Goal: Complete application form

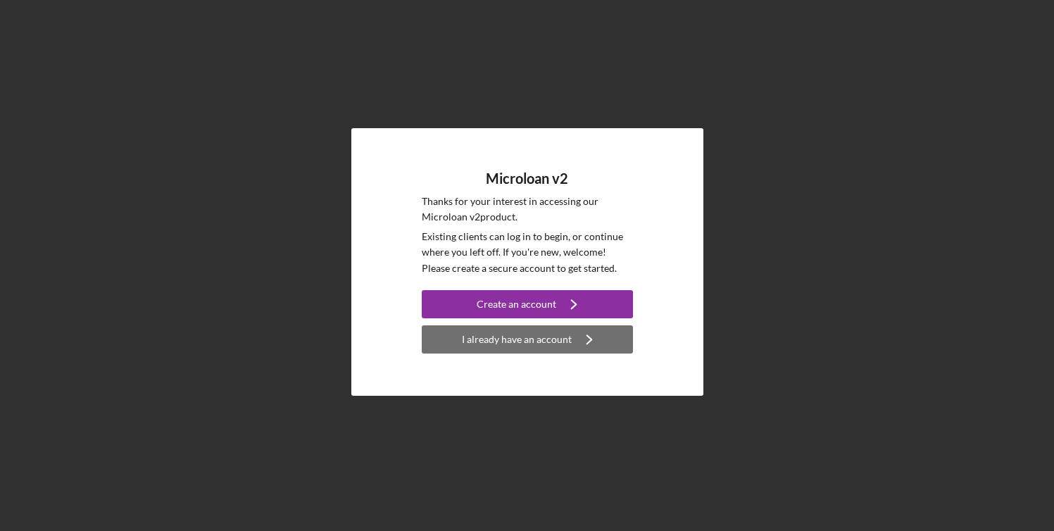
click at [561, 334] on div "I already have an account" at bounding box center [517, 339] width 110 height 28
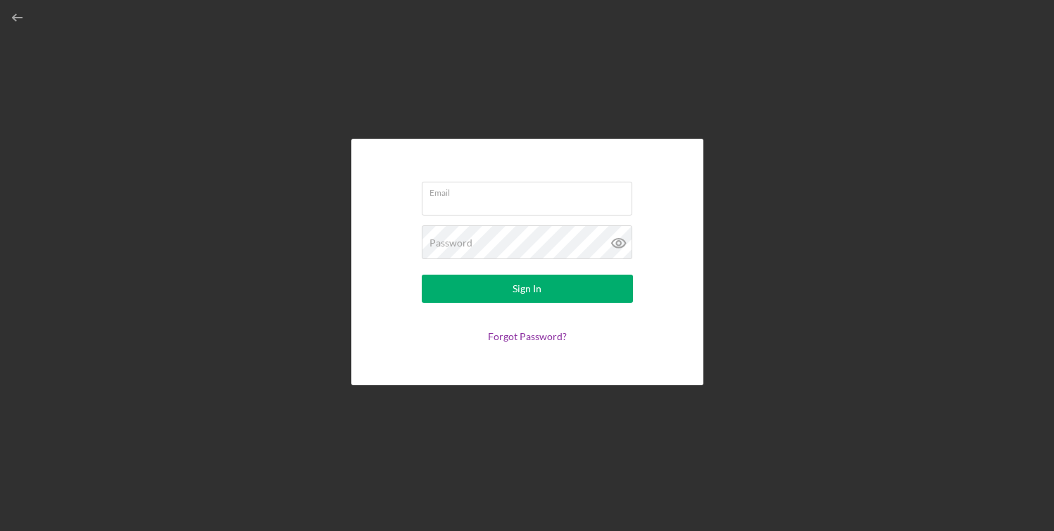
type input "[PERSON_NAME][EMAIL_ADDRESS][DOMAIN_NAME]"
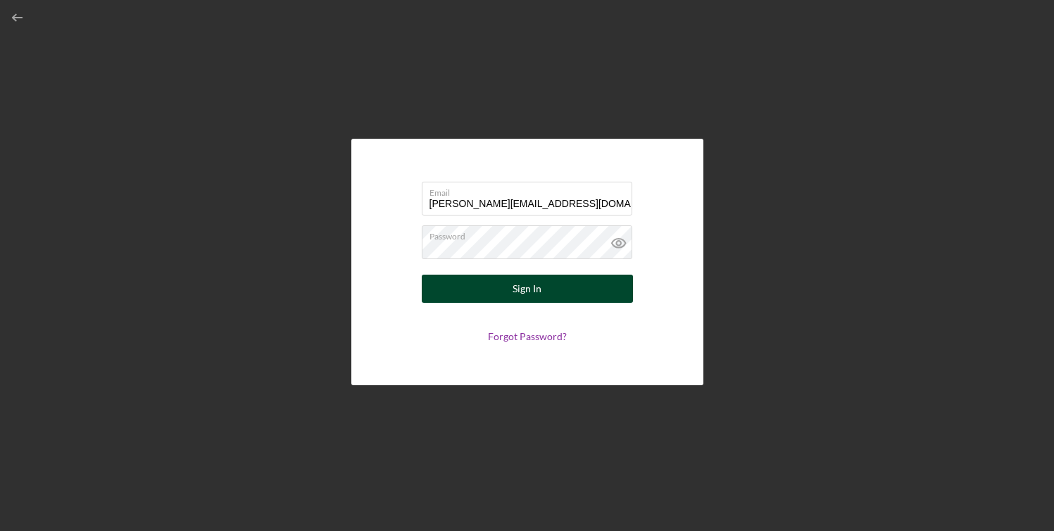
click at [539, 287] on div "Sign In" at bounding box center [527, 289] width 29 height 28
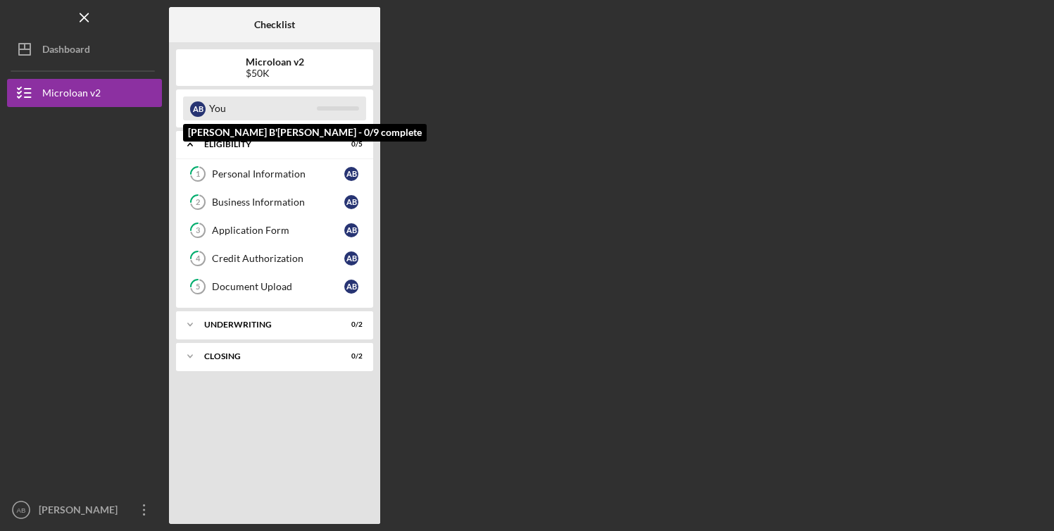
click at [327, 110] on div at bounding box center [338, 108] width 42 height 4
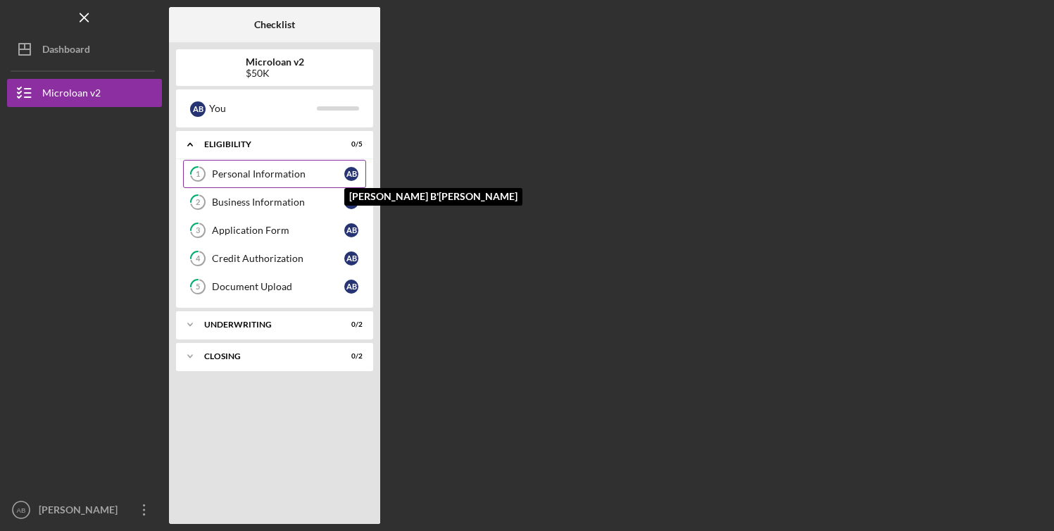
click at [345, 172] on div "A B" at bounding box center [351, 174] width 14 height 14
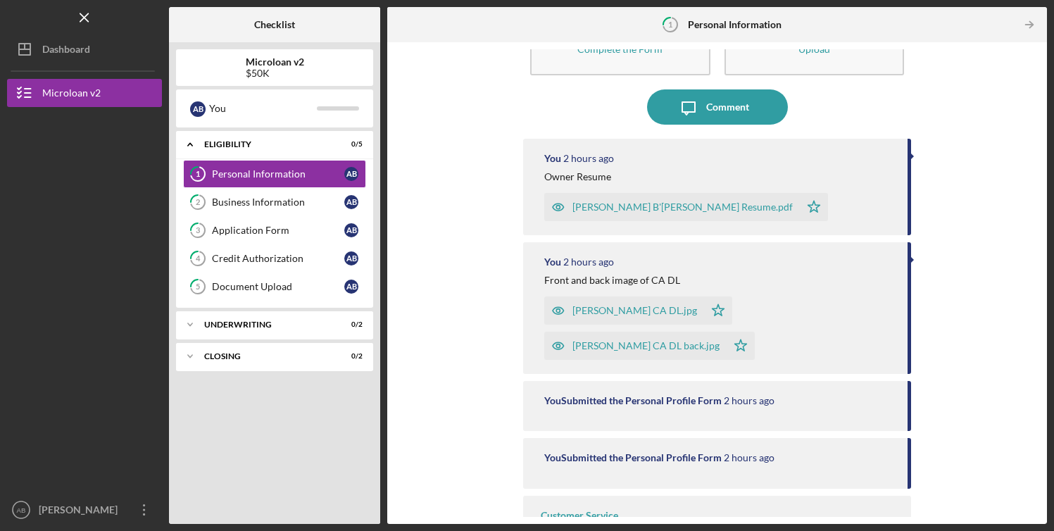
scroll to position [125, 0]
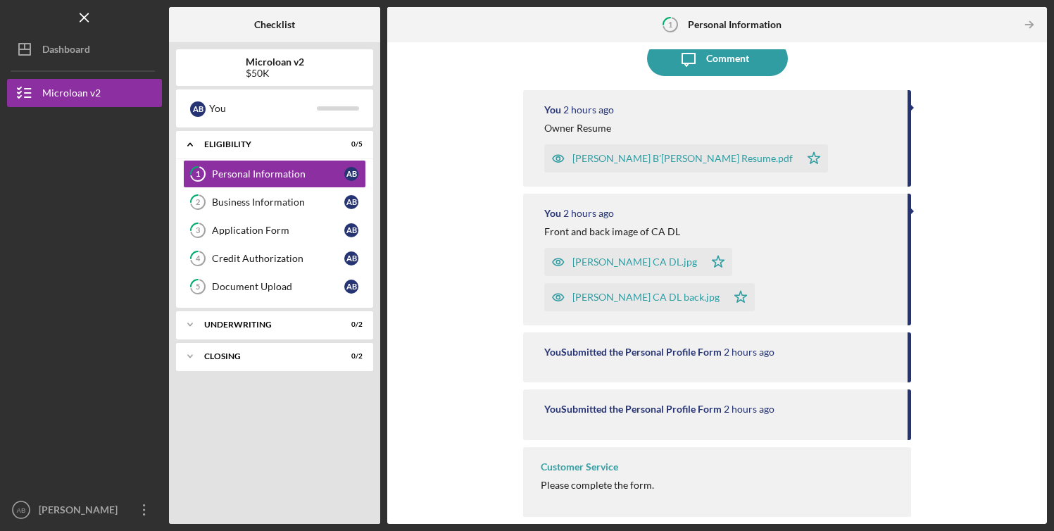
click at [667, 473] on div "Customer Service Please complete the form." at bounding box center [716, 482] width 387 height 70
click at [627, 484] on div "Please complete the form." at bounding box center [597, 484] width 113 height 11
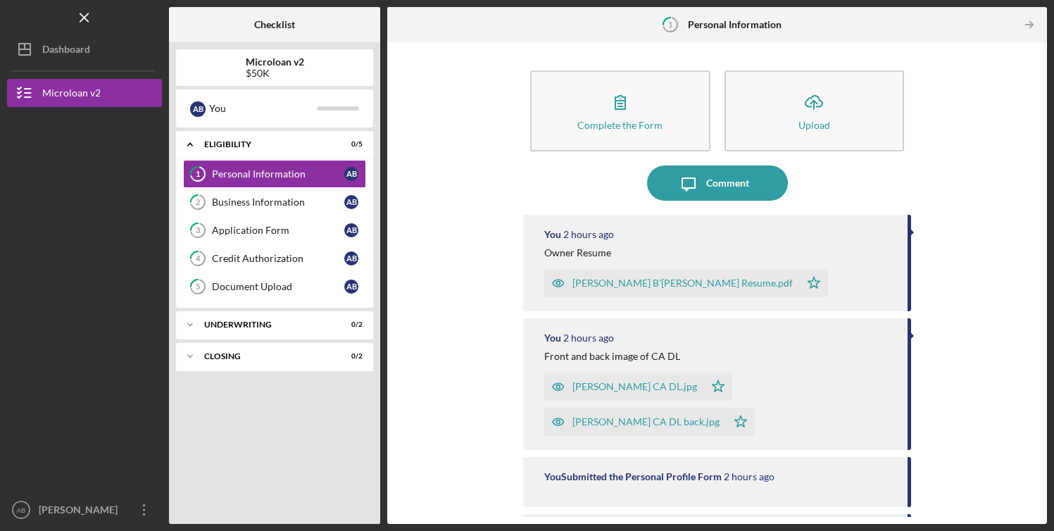
scroll to position [4, 0]
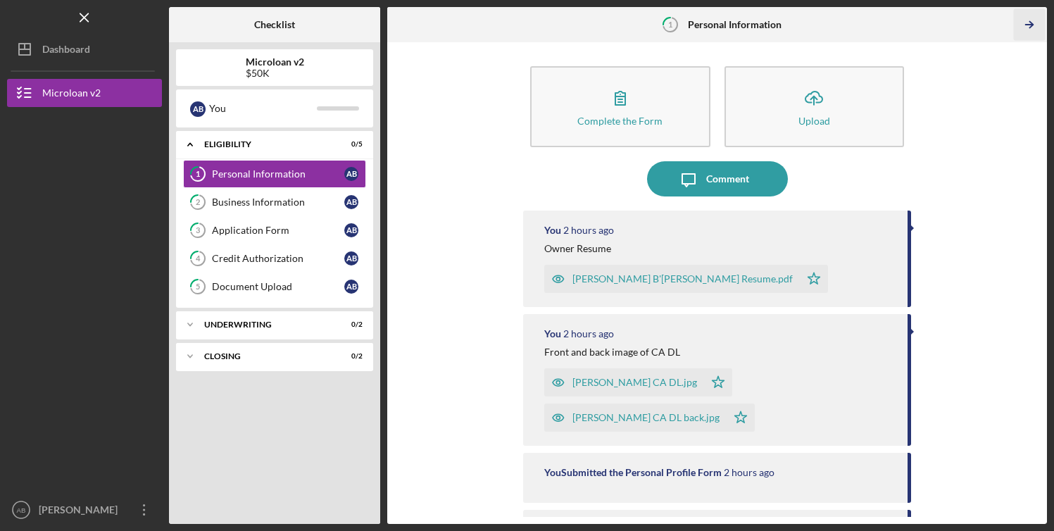
click at [1034, 29] on icon "Icon/Table Pagination Arrow" at bounding box center [1029, 25] width 32 height 32
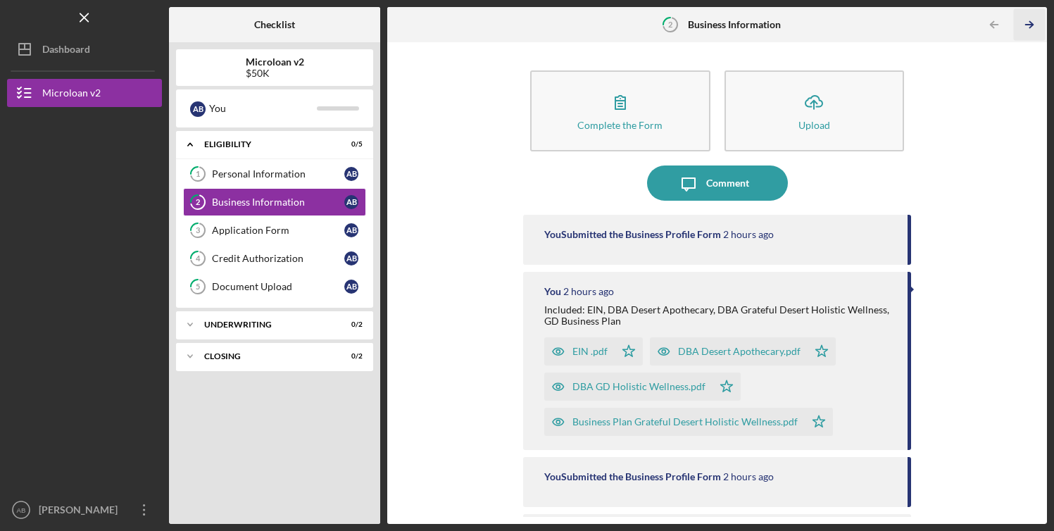
click at [1029, 23] on icon "Icon/Table Pagination Arrow" at bounding box center [1029, 25] width 32 height 32
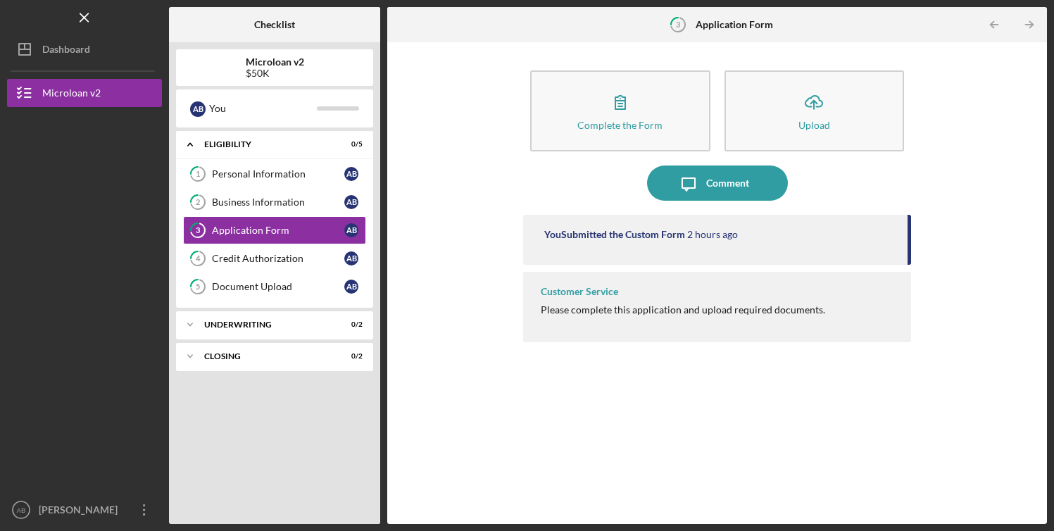
click at [1029, 23] on icon "Icon/Table Pagination Arrow" at bounding box center [1029, 25] width 32 height 32
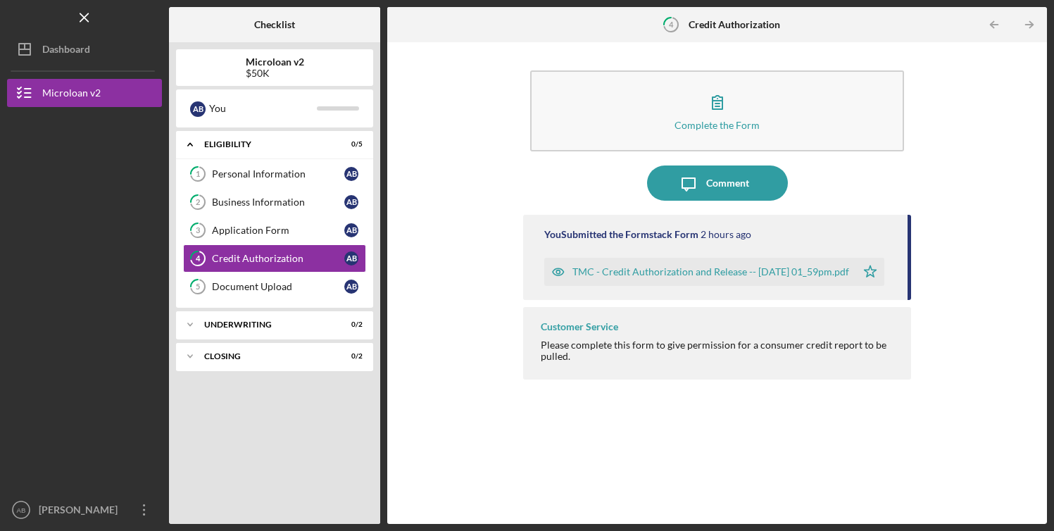
click at [1029, 23] on icon "Icon/Table Pagination Arrow" at bounding box center [1029, 25] width 32 height 32
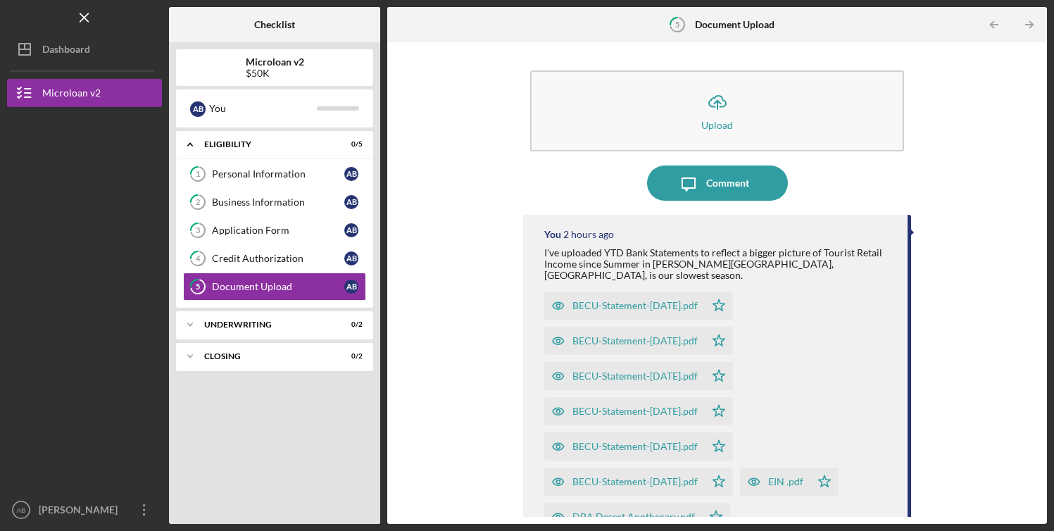
click at [1029, 23] on icon "Icon/Table Pagination Arrow" at bounding box center [1029, 25] width 32 height 32
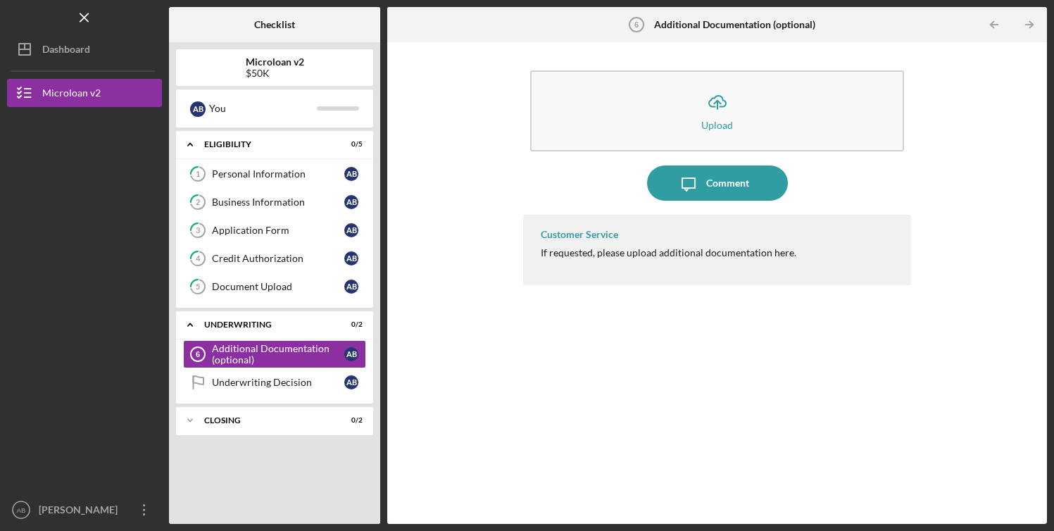
click at [1029, 23] on icon "Icon/Table Pagination Arrow" at bounding box center [1029, 25] width 32 height 32
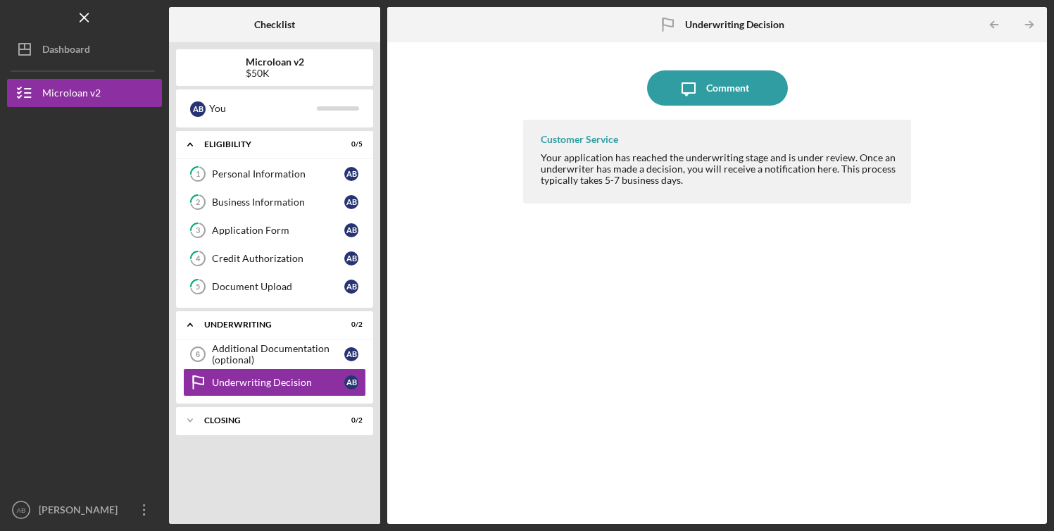
click at [1029, 23] on icon "Icon/Table Pagination Arrow" at bounding box center [1029, 25] width 32 height 32
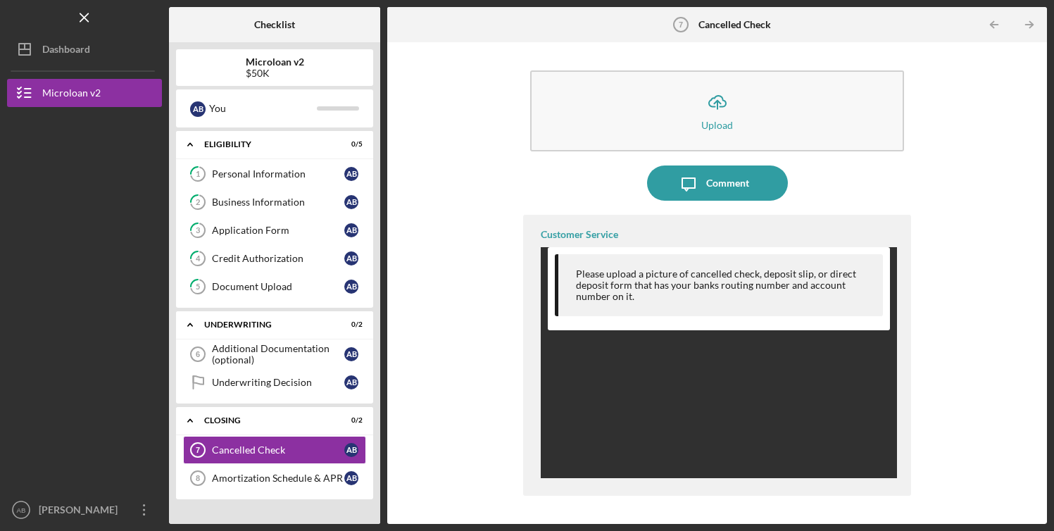
click at [1029, 23] on icon "Icon/Table Pagination Arrow" at bounding box center [1029, 25] width 32 height 32
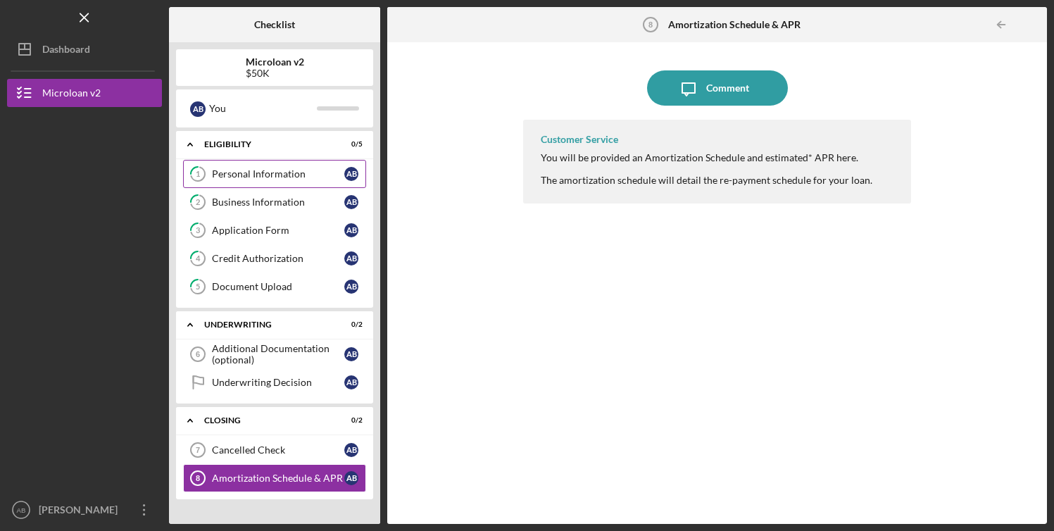
click at [277, 172] on div "Personal Information" at bounding box center [278, 173] width 132 height 11
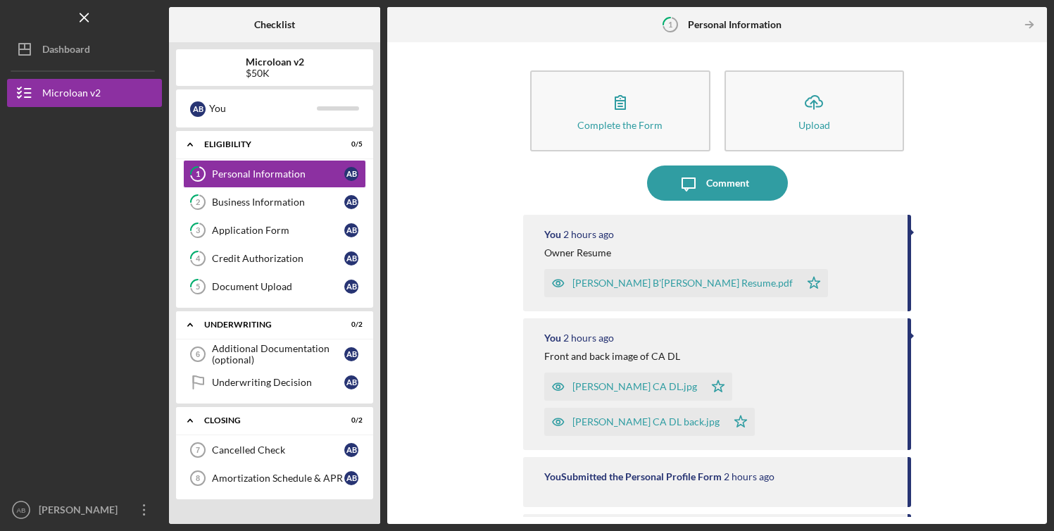
click at [974, 169] on div "Complete the Form Form Icon/Upload Upload Icon/Message Comment You 2 hours ago …" at bounding box center [717, 282] width 646 height 467
click at [266, 205] on div "Business Information" at bounding box center [278, 201] width 132 height 11
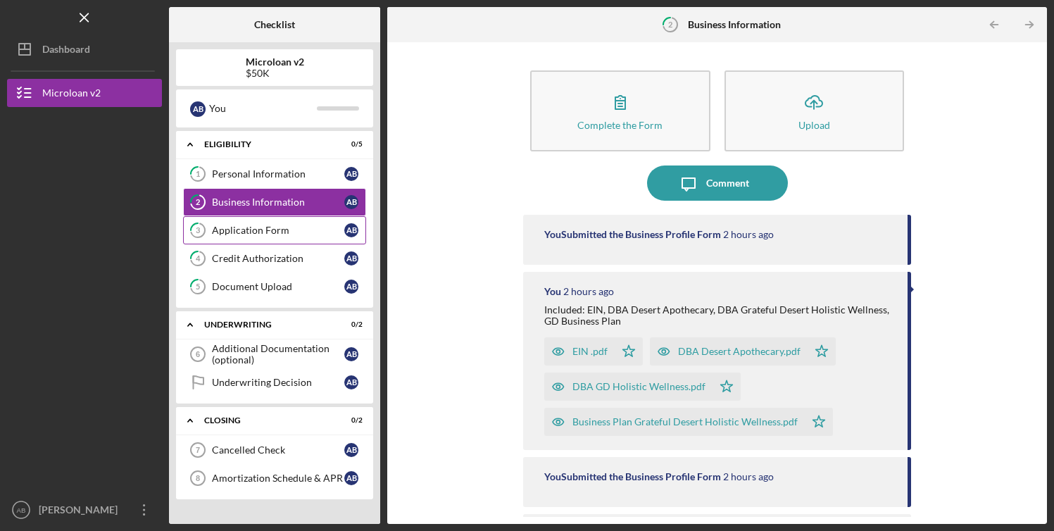
click at [282, 235] on div "Application Form" at bounding box center [278, 230] width 132 height 11
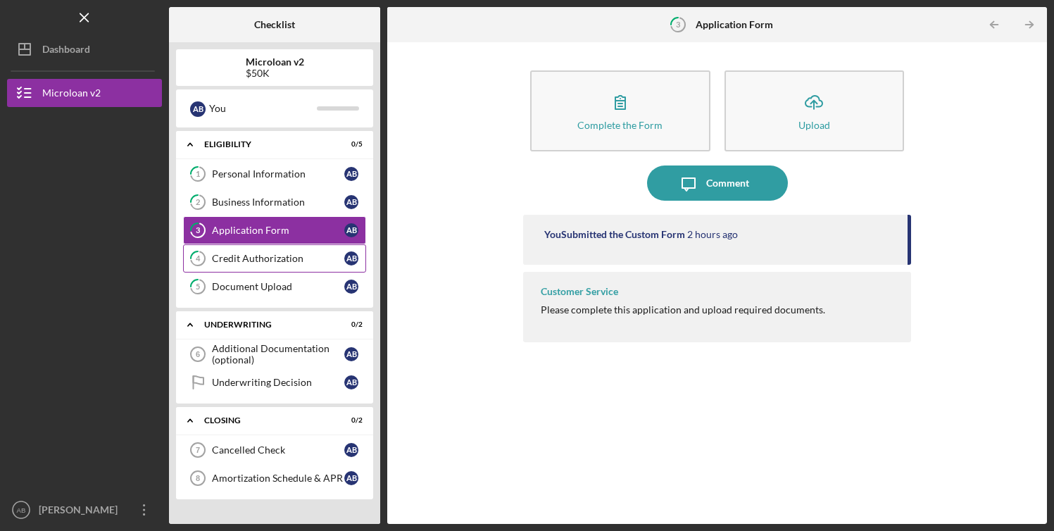
click at [295, 260] on div "Credit Authorization" at bounding box center [278, 258] width 132 height 11
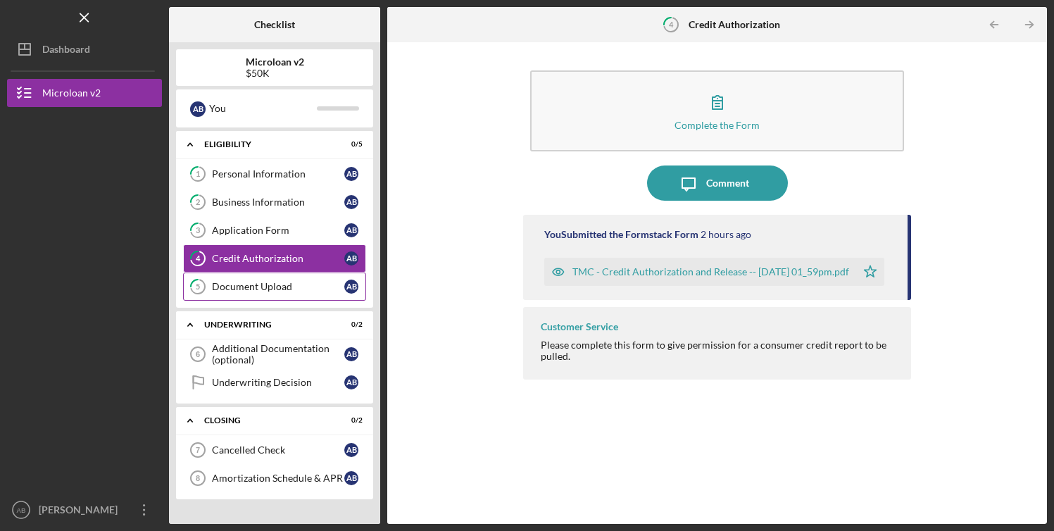
click at [295, 284] on div "Document Upload" at bounding box center [278, 286] width 132 height 11
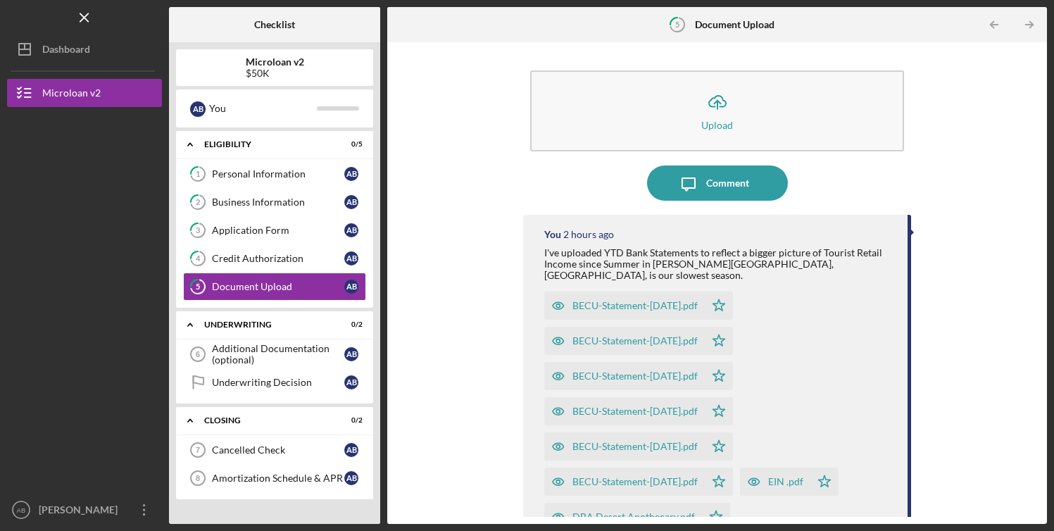
click at [677, 24] on tspan "5" at bounding box center [677, 24] width 4 height 9
click at [267, 70] on div "$50K" at bounding box center [275, 73] width 58 height 11
click at [87, 49] on div "Dashboard" at bounding box center [66, 51] width 48 height 32
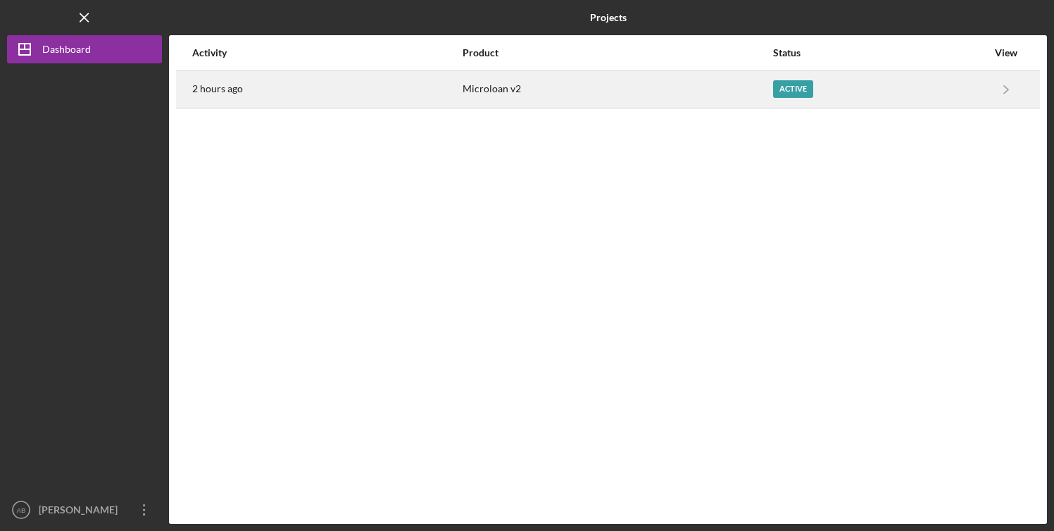
click at [360, 96] on div "2 hours ago" at bounding box center [326, 89] width 269 height 35
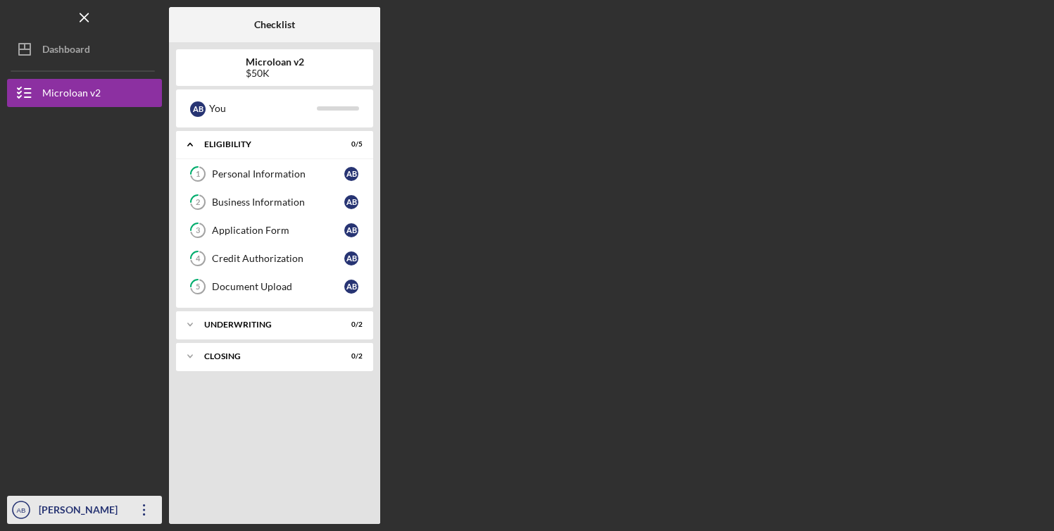
click at [77, 520] on div "[PERSON_NAME] B'[PERSON_NAME]" at bounding box center [81, 524] width 92 height 56
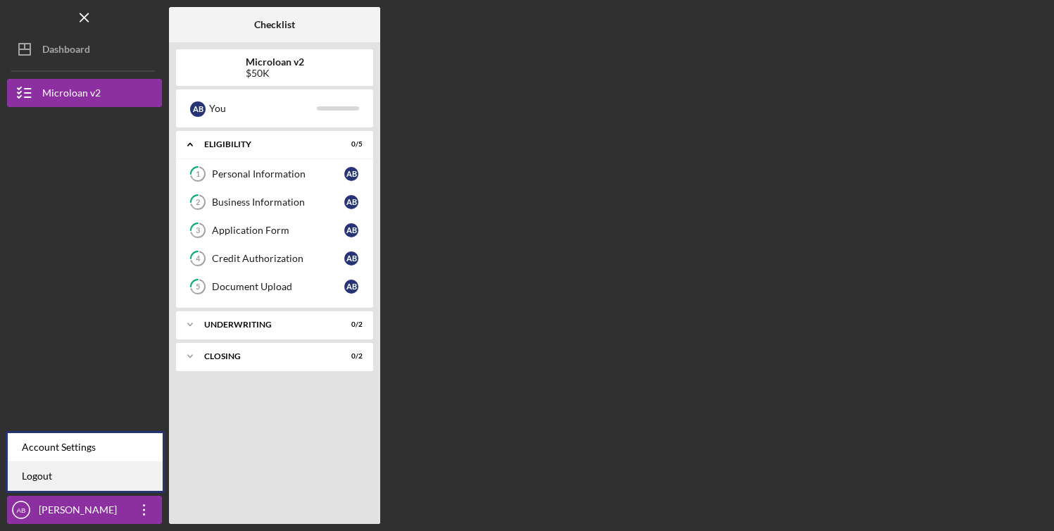
click at [72, 478] on link "Logout" at bounding box center [85, 476] width 155 height 29
